Goal: Find specific page/section: Find specific page/section

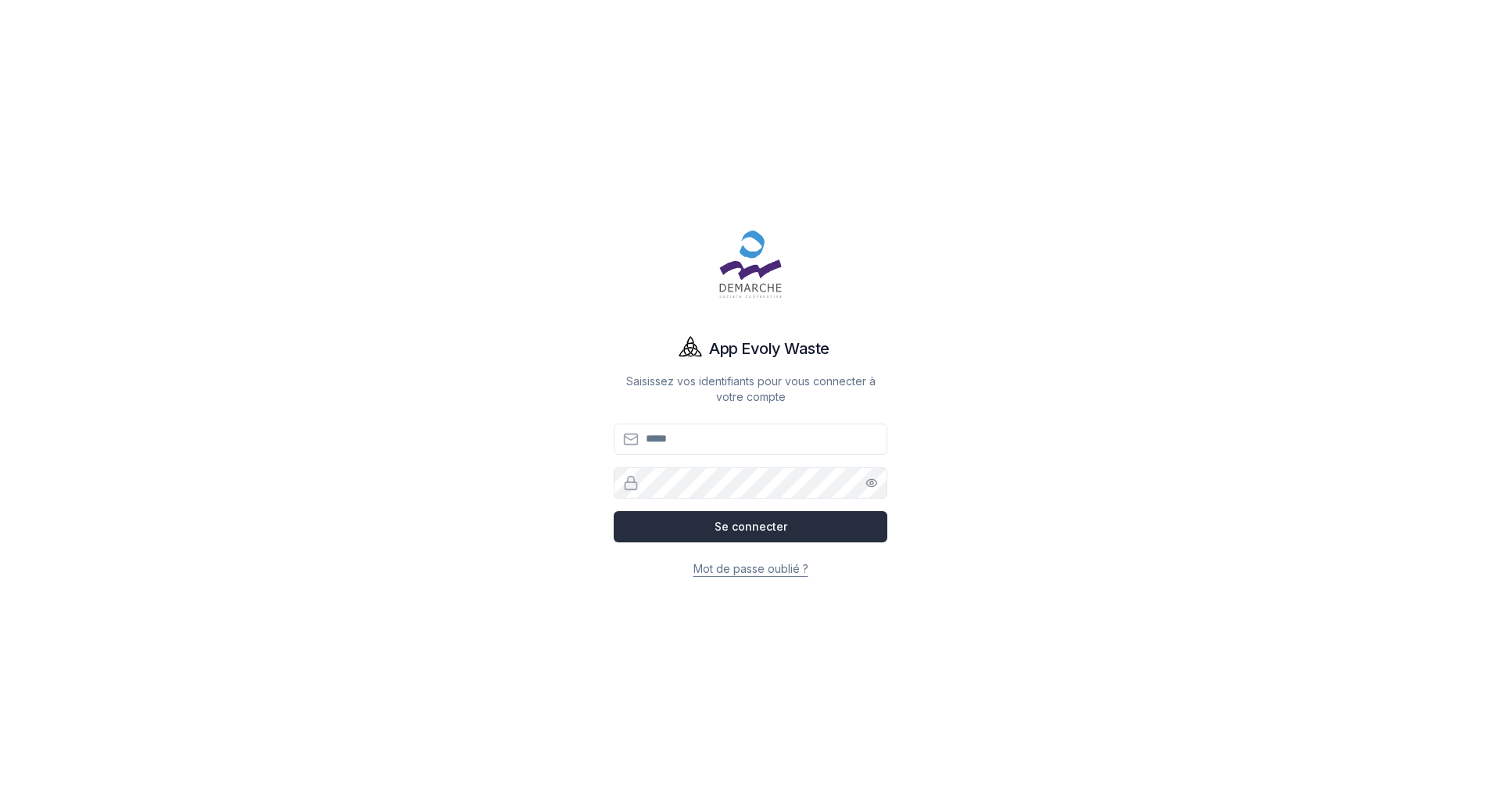
type input "**********"
click at [743, 534] on button "Se connecter" at bounding box center [750, 527] width 274 height 31
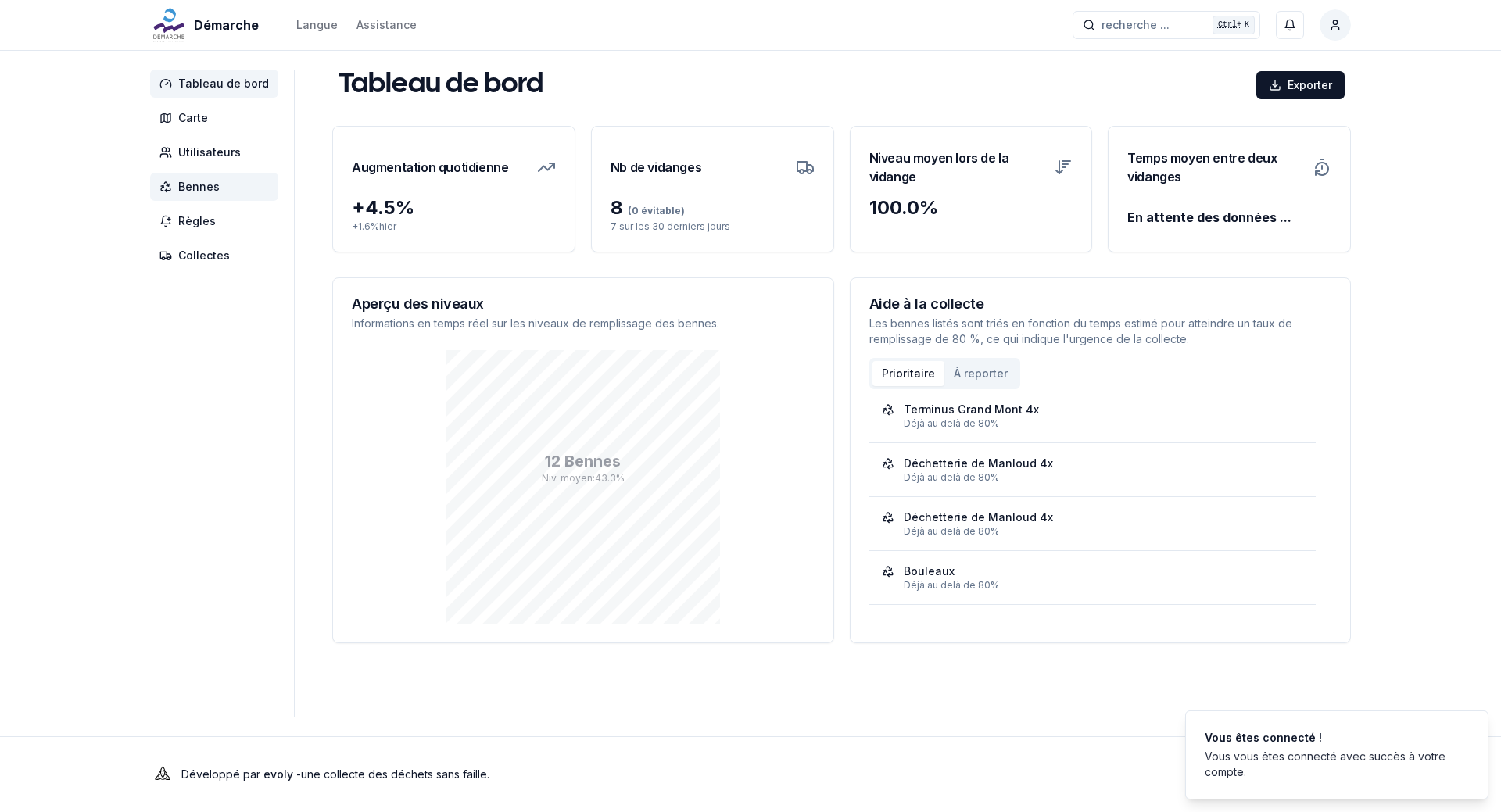
click at [212, 193] on span "Bennes" at bounding box center [199, 187] width 41 height 16
